Goal: Check status: Check status

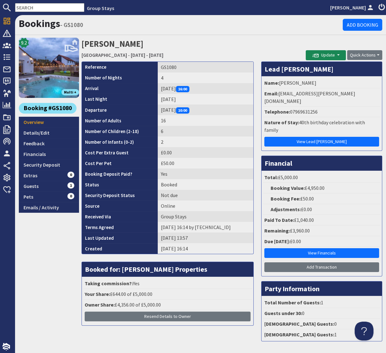
click at [42, 9] on input "text" at bounding box center [49, 7] width 69 height 9
paste input "GS1088"
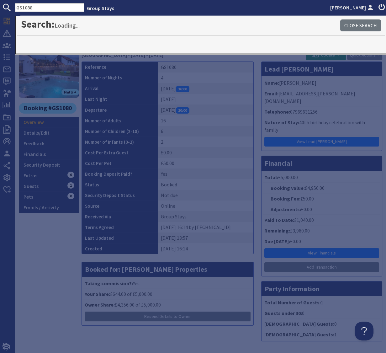
type input "GS1088"
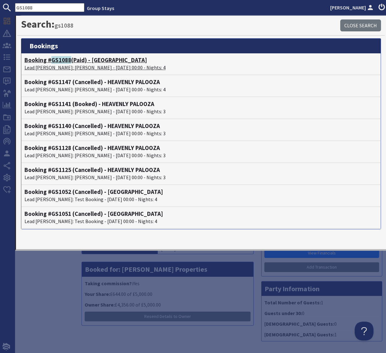
click at [53, 60] on span "GS1088" at bounding box center [61, 60] width 20 height 8
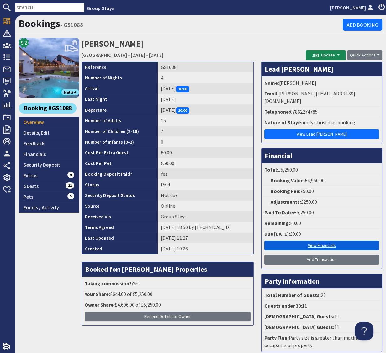
click at [326, 240] on link "View Financials" at bounding box center [321, 245] width 115 height 10
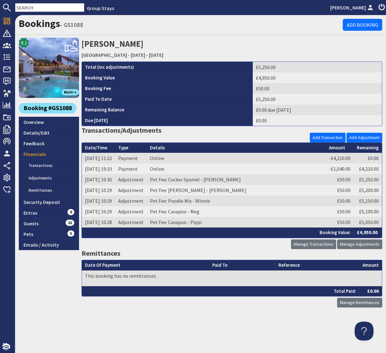
click at [76, 305] on div "9.2 Multi + Booking #GS1088 Overview Details/Edit Feedback Financials Transacti…" at bounding box center [49, 173] width 60 height 270
click at [23, 7] on input "text" at bounding box center [49, 7] width 69 height 9
paste input "GS1054"
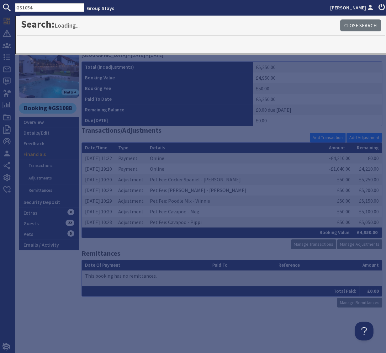
type input "GS1054"
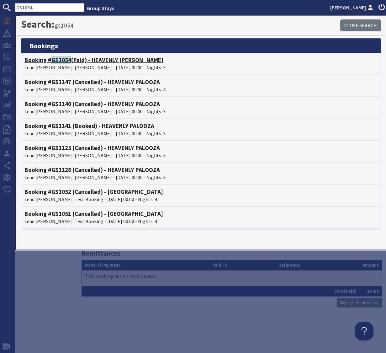
click at [65, 60] on span "GS1054" at bounding box center [61, 60] width 20 height 8
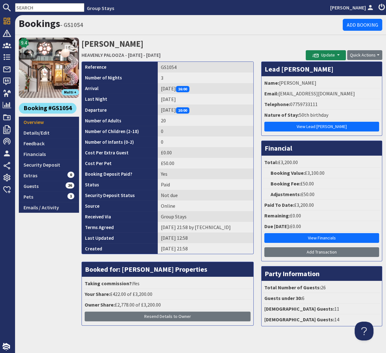
click at [33, 6] on input "text" at bounding box center [49, 7] width 69 height 9
paste input "GS1088"
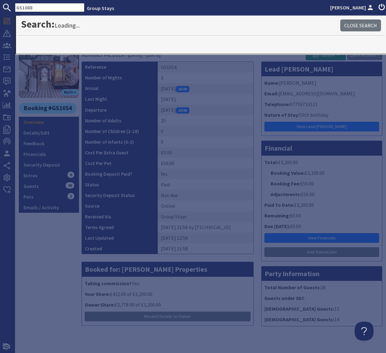
type input "GS1088"
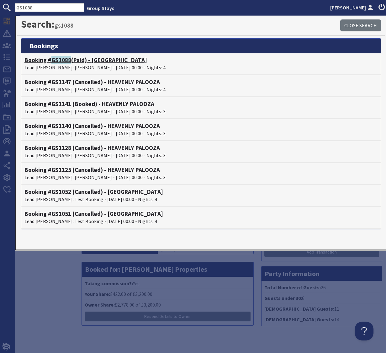
click at [62, 60] on span "GS1088" at bounding box center [61, 60] width 20 height 8
